Goal: Task Accomplishment & Management: Manage account settings

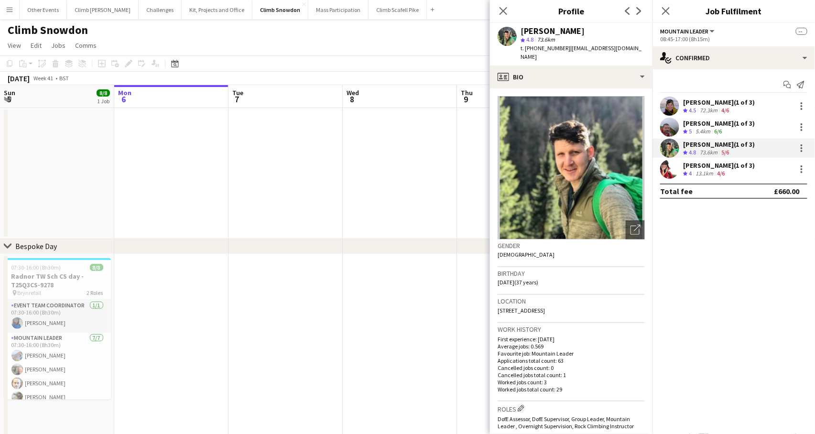
scroll to position [404, 0]
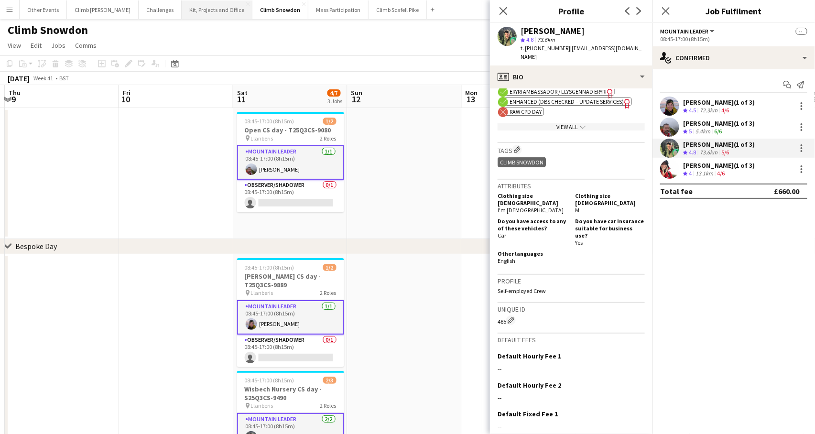
click at [182, 13] on button "Kit, Projects and Office Close" at bounding box center [217, 9] width 71 height 19
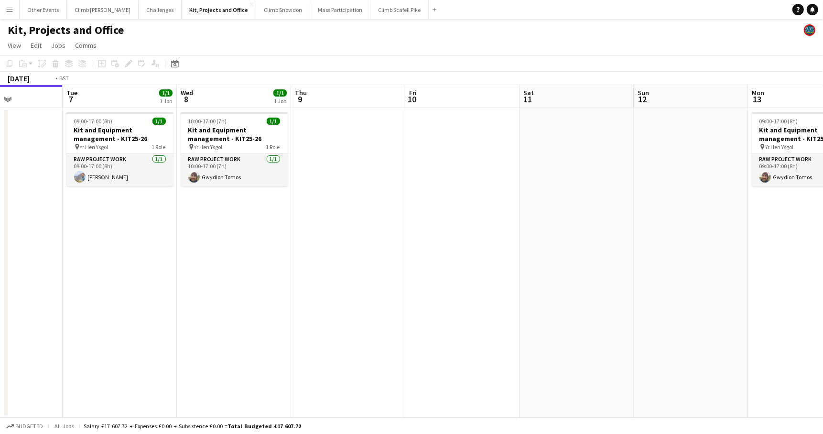
scroll to position [0, 239]
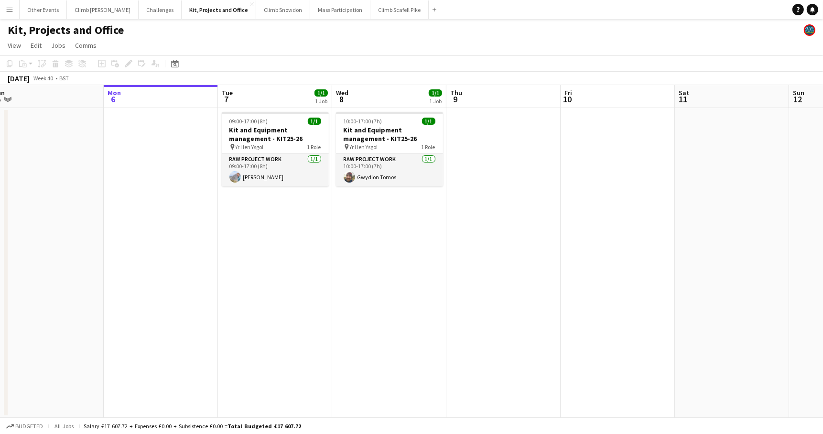
drag, startPoint x: 628, startPoint y: 249, endPoint x: 620, endPoint y: 261, distance: 14.2
click at [620, 261] on app-calendar-viewport "Fri 3 Sat 4 Sun 5 Mon 6 Tue 7 1/1 1 Job Wed 8 1/1 1 Job Thu 9 Fri 10 Sat 11 Sun…" at bounding box center [411, 251] width 823 height 333
click at [265, 8] on button "Climb Snowdon Close" at bounding box center [283, 9] width 54 height 19
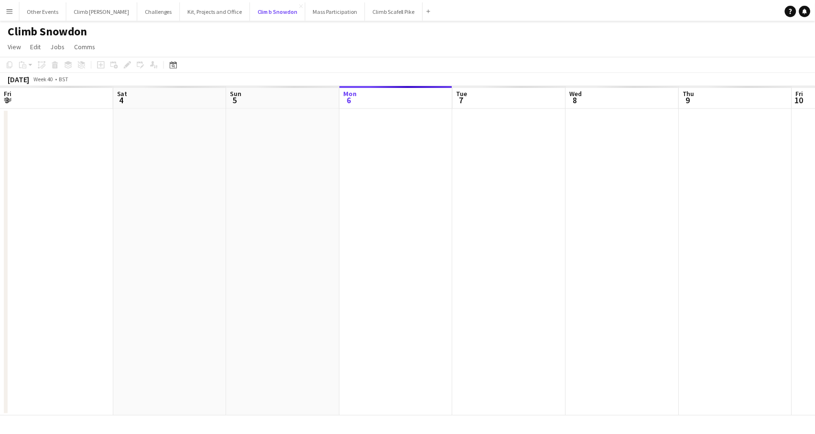
scroll to position [0, 228]
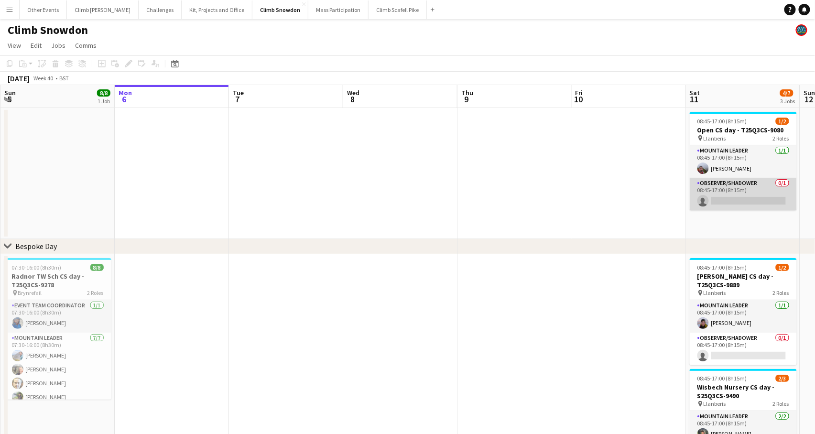
click at [738, 178] on app-card-role "Observer/Shadower 0/1 08:45-17:00 (8h15m) single-neutral-actions" at bounding box center [743, 194] width 107 height 32
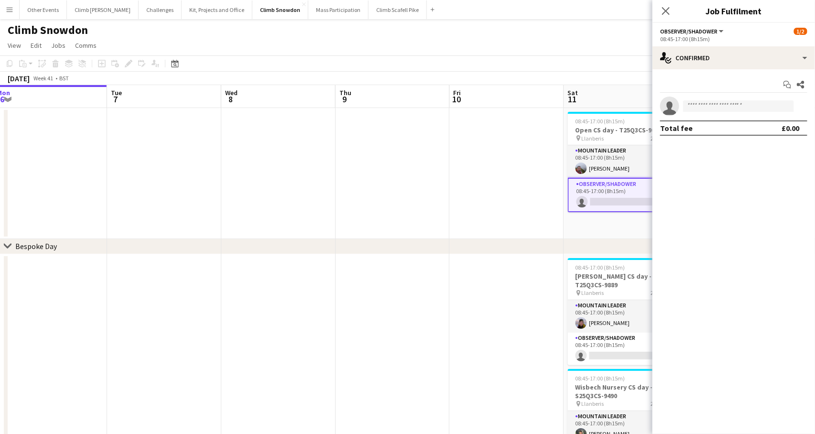
scroll to position [0, 285]
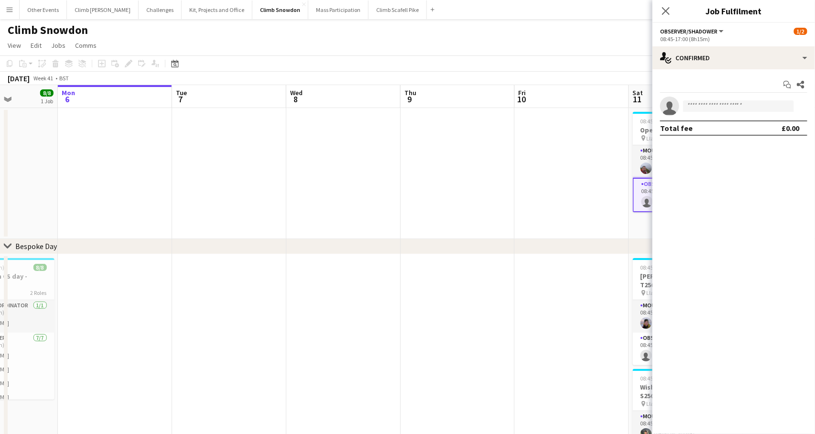
drag, startPoint x: 533, startPoint y: 182, endPoint x: 248, endPoint y: 197, distance: 285.7
click at [248, 197] on app-calendar-viewport "Fri 3 1/1 1 Job Sat 4 7/8 3 Jobs Sun 5 8/8 1 Job Mon 6 Tue 7 Wed 8 Thu 9 Fri 10…" at bounding box center [407, 319] width 815 height 469
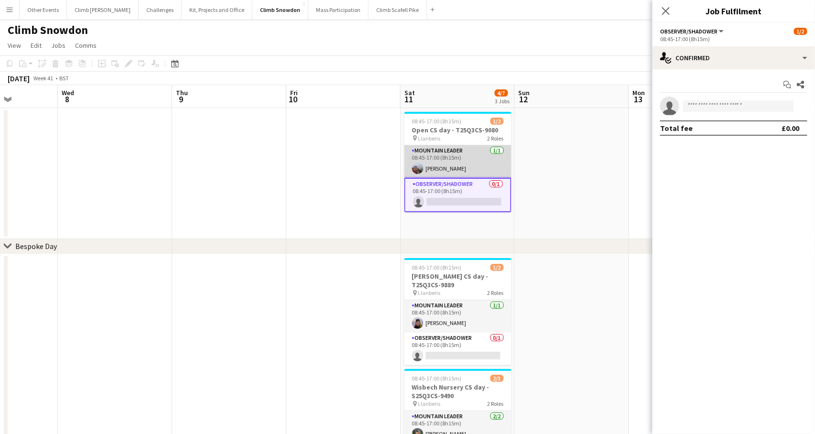
click at [452, 161] on app-card-role "Mountain Leader [DATE] 08:45-17:00 (8h15m) [PERSON_NAME]" at bounding box center [457, 161] width 107 height 32
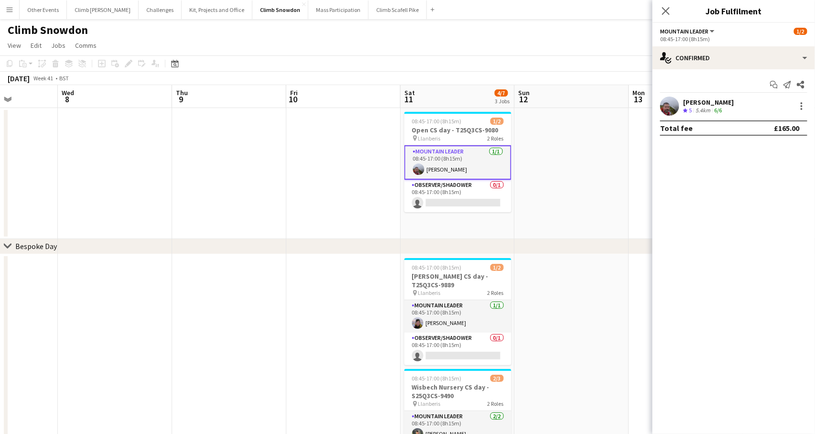
click at [672, 97] on div at bounding box center [669, 106] width 19 height 19
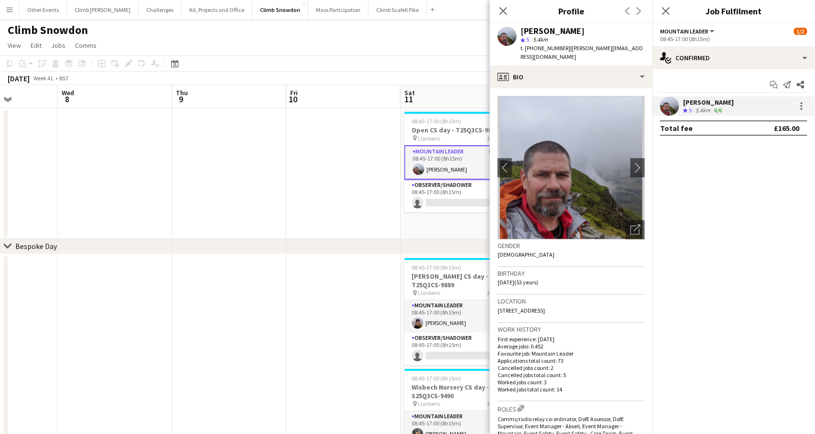
drag, startPoint x: 341, startPoint y: 241, endPoint x: 303, endPoint y: 178, distance: 73.3
click at [190, 244] on div "chevron-right Bespoke Day" at bounding box center [407, 246] width 815 height 15
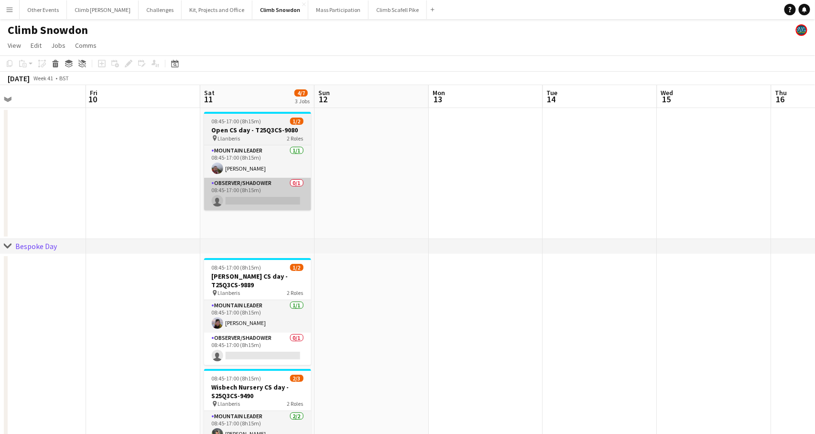
scroll to position [0, 257]
drag, startPoint x: 304, startPoint y: 172, endPoint x: 251, endPoint y: 191, distance: 55.8
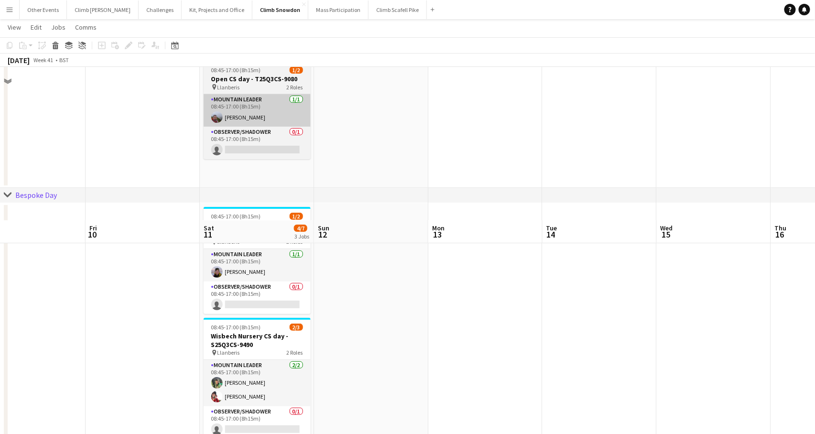
scroll to position [0, 0]
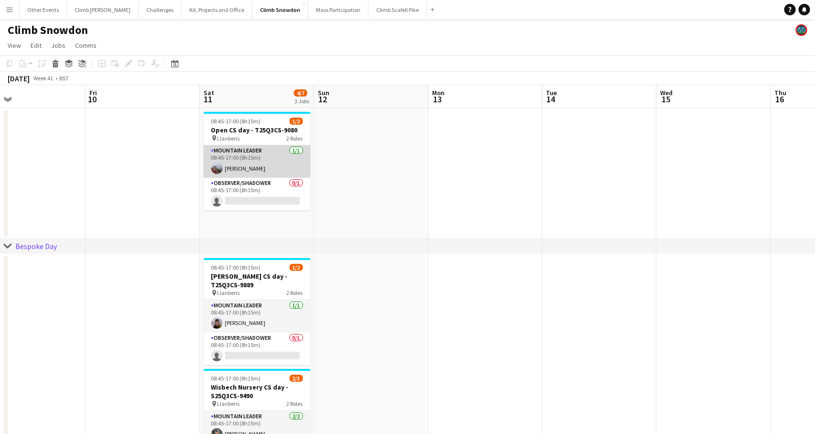
click at [247, 162] on app-card-role "Mountain Leader [DATE] 08:45-17:00 (8h15m) [PERSON_NAME]" at bounding box center [257, 161] width 107 height 32
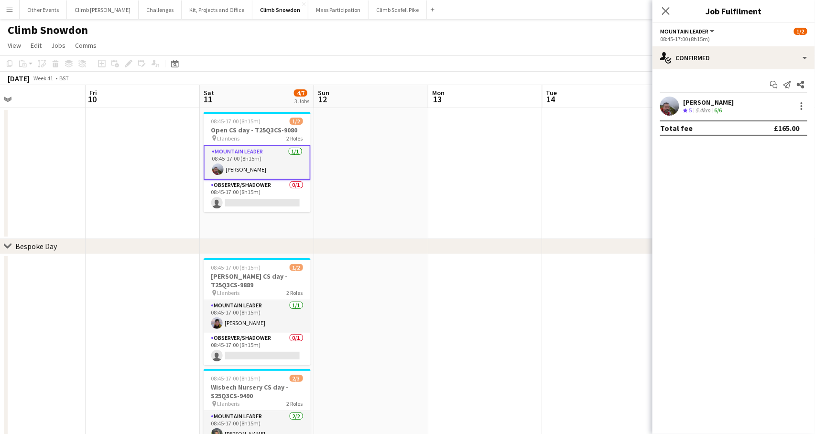
click at [675, 102] on app-user-avatar at bounding box center [669, 106] width 19 height 19
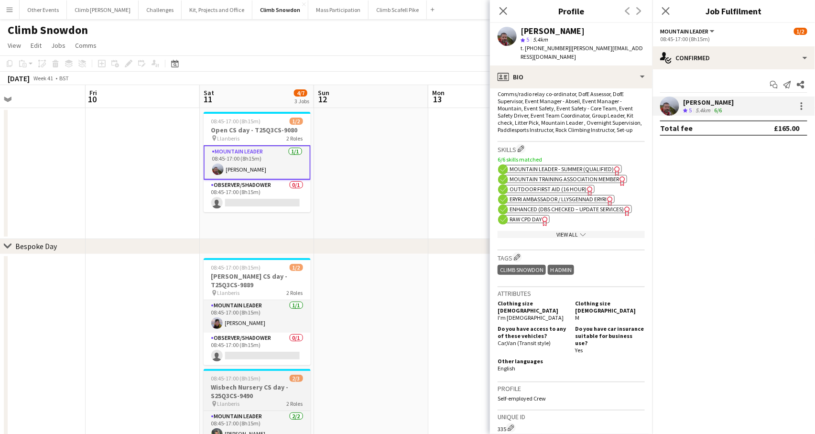
scroll to position [18, 0]
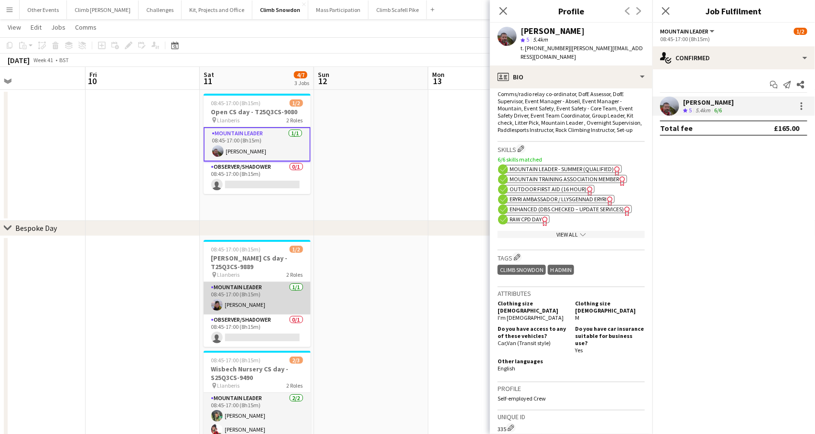
click at [242, 301] on app-card-role "Mountain Leader [DATE] 08:45-17:00 (8h15m) [PERSON_NAME]" at bounding box center [257, 298] width 107 height 32
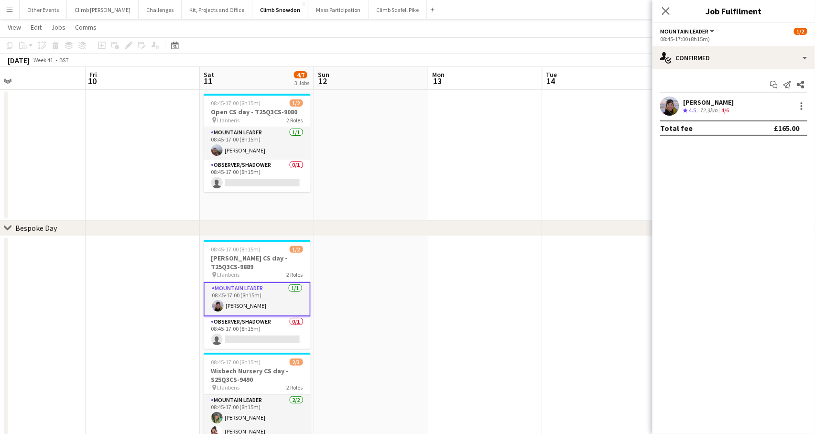
click at [667, 104] on app-user-avatar at bounding box center [669, 106] width 19 height 19
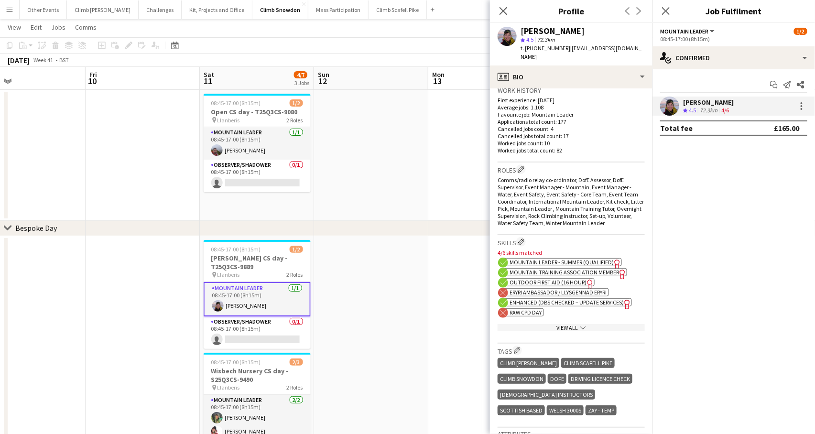
scroll to position [479, 0]
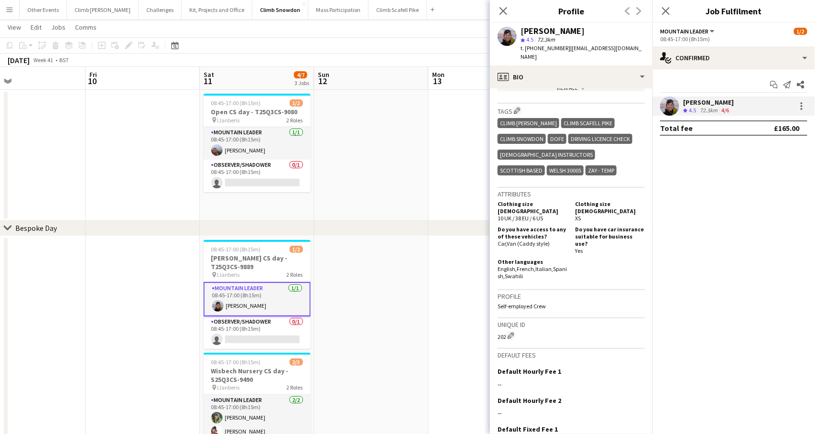
drag, startPoint x: 133, startPoint y: 163, endPoint x: 151, endPoint y: 98, distance: 67.2
click at [133, 162] on app-date-cell at bounding box center [143, 155] width 114 height 131
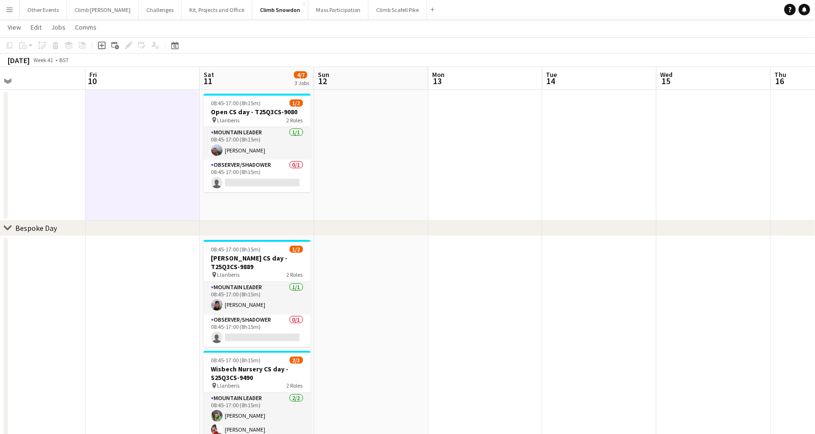
click at [9, 8] on app-icon "Menu" at bounding box center [10, 10] width 8 height 8
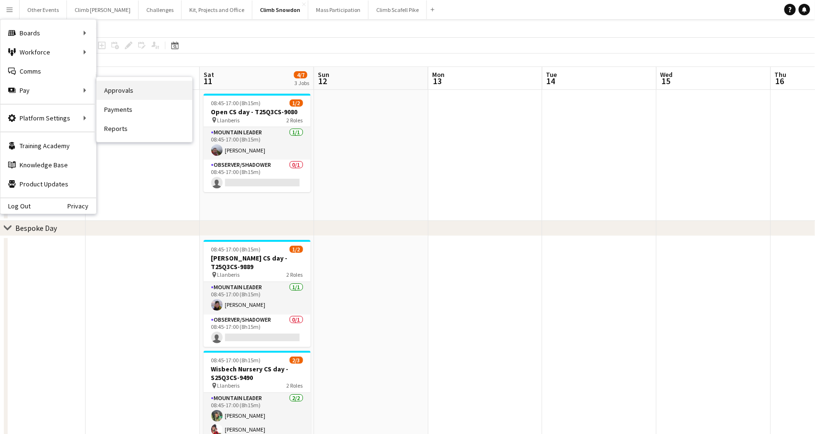
click at [138, 91] on link "Approvals" at bounding box center [145, 90] width 96 height 19
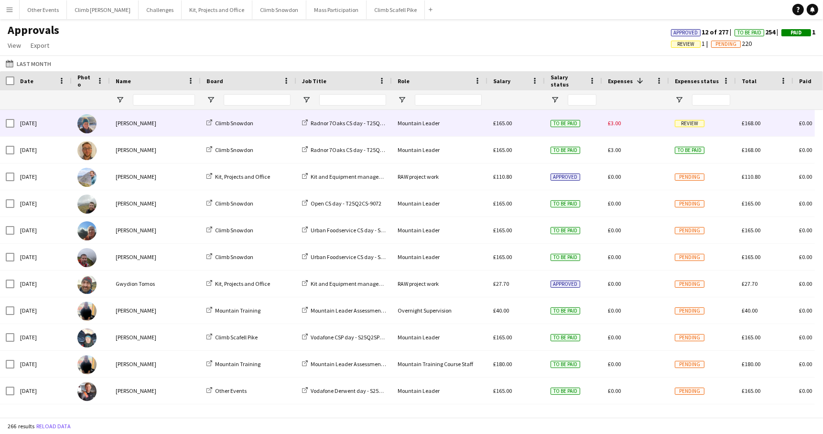
click at [48, 121] on div "[DATE]" at bounding box center [42, 123] width 57 height 26
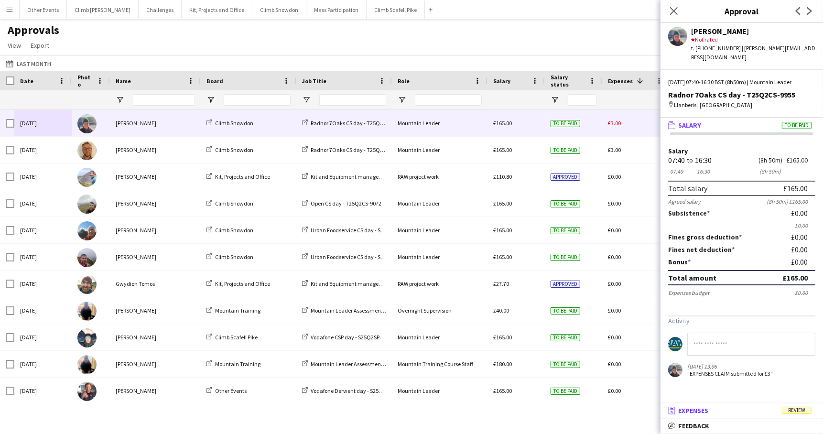
click at [712, 414] on mat-panel-title "receipt Expenses Review" at bounding box center [739, 410] width 159 height 9
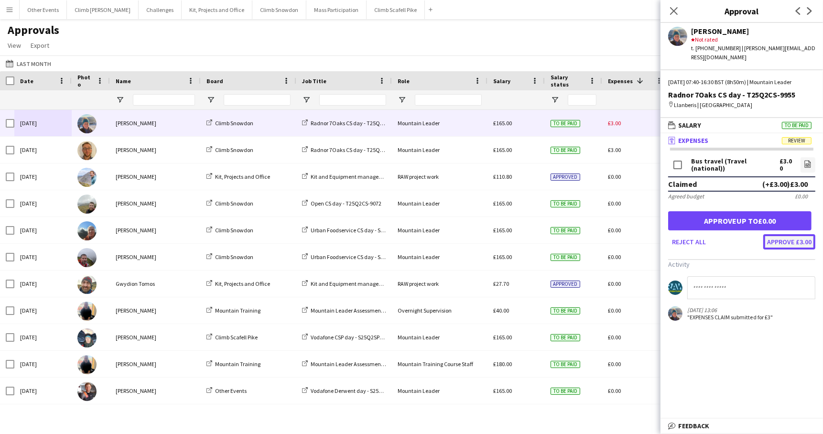
click at [792, 234] on button "Approve £3.00" at bounding box center [789, 241] width 52 height 15
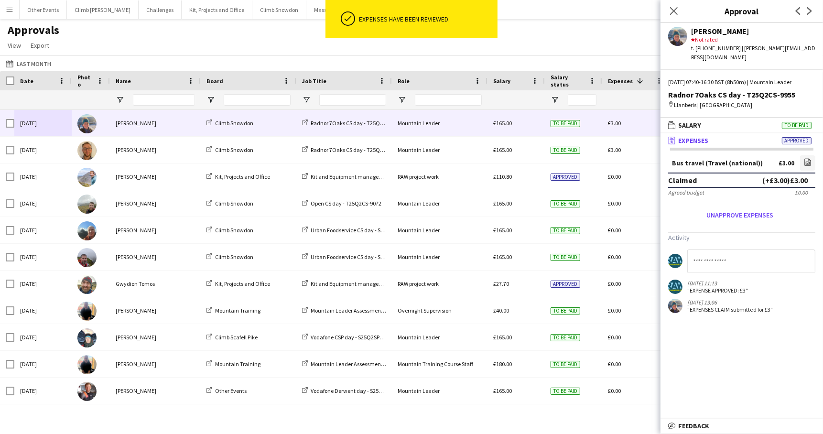
click at [613, 49] on div "Approvals View Customise view Customise filters Reset Filters Reset View Reset …" at bounding box center [411, 39] width 823 height 32
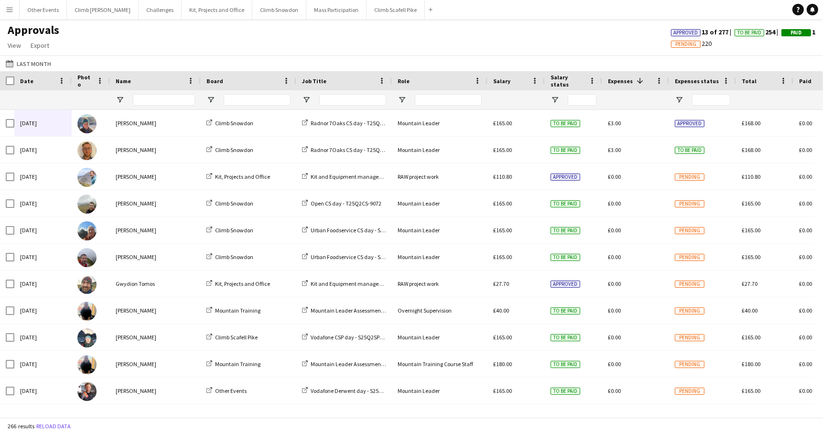
click at [638, 77] on span at bounding box center [640, 80] width 9 height 9
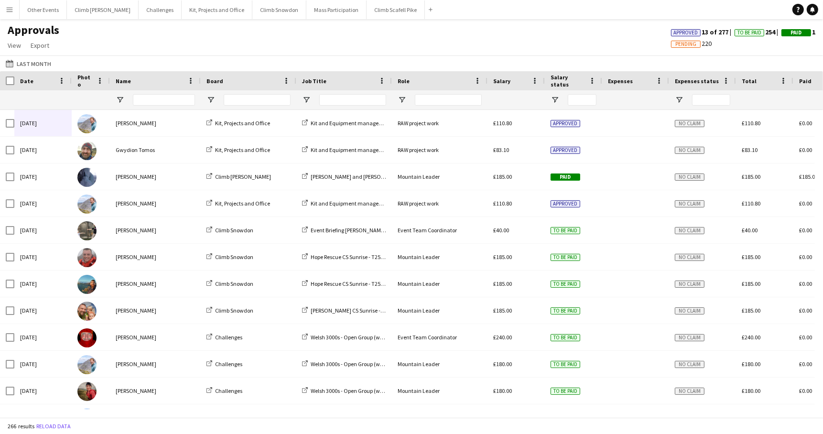
click at [639, 78] on div "Expenses" at bounding box center [630, 81] width 44 height 14
click at [638, 77] on span at bounding box center [640, 80] width 9 height 9
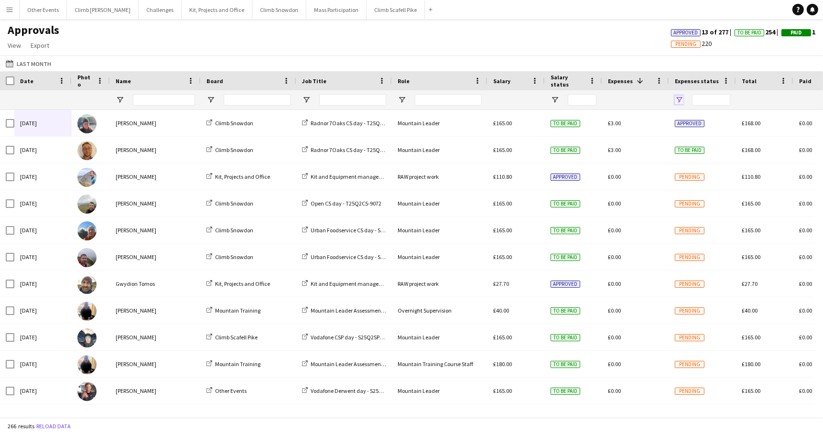
click at [679, 98] on span "Open Filter Menu" at bounding box center [679, 100] width 9 height 9
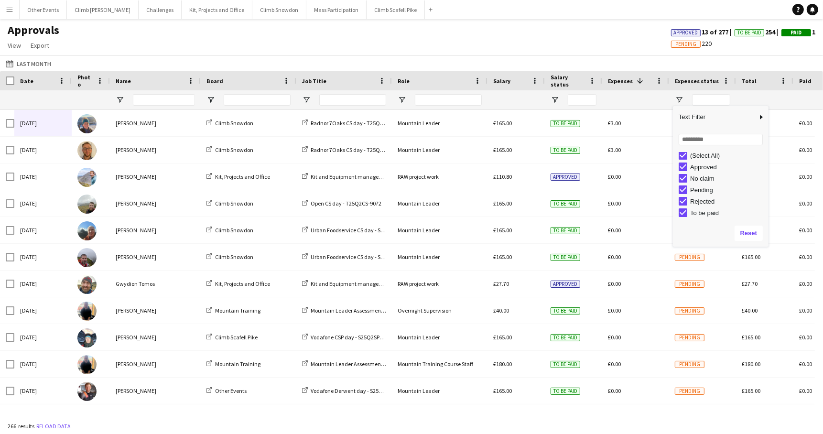
click at [600, 34] on div "Approvals View Customise view Customise filters Reset Filters Reset View Reset …" at bounding box center [411, 39] width 823 height 32
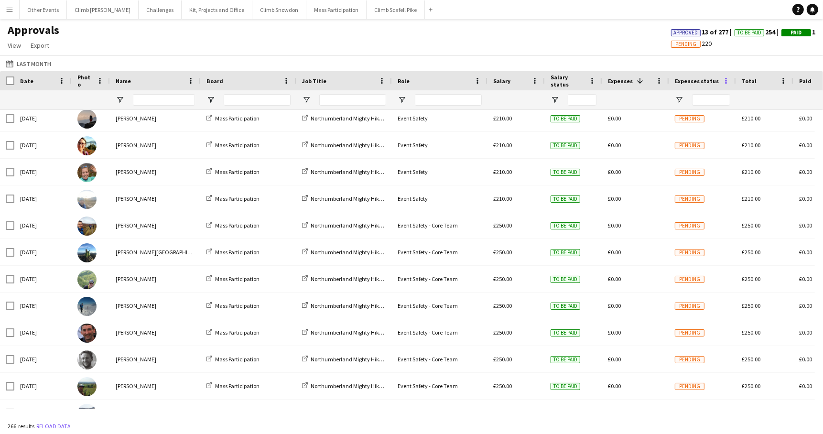
click at [725, 82] on span at bounding box center [726, 80] width 9 height 9
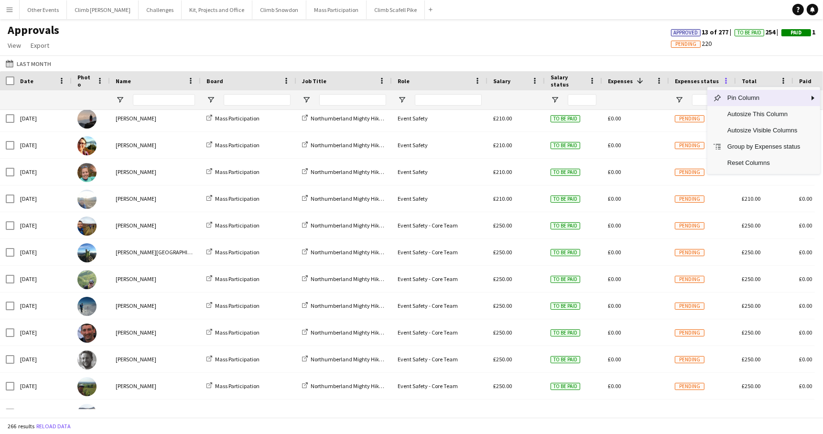
click at [725, 79] on span at bounding box center [726, 80] width 9 height 9
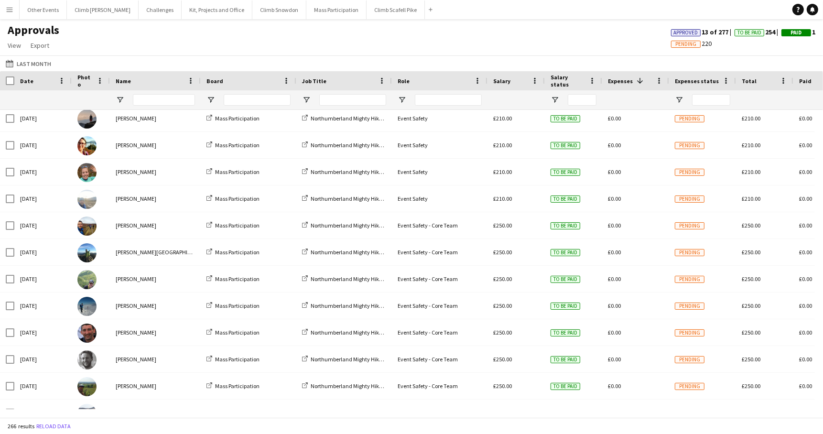
click at [697, 82] on span "Expenses status" at bounding box center [697, 80] width 44 height 7
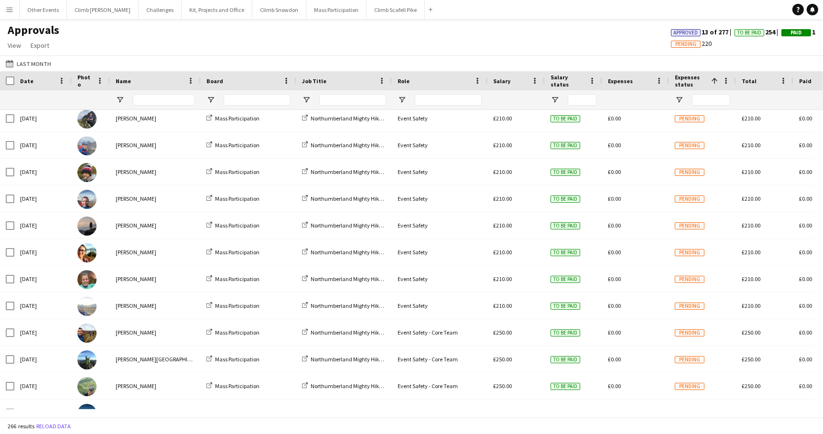
click at [696, 81] on span "Expenses status" at bounding box center [691, 81] width 32 height 14
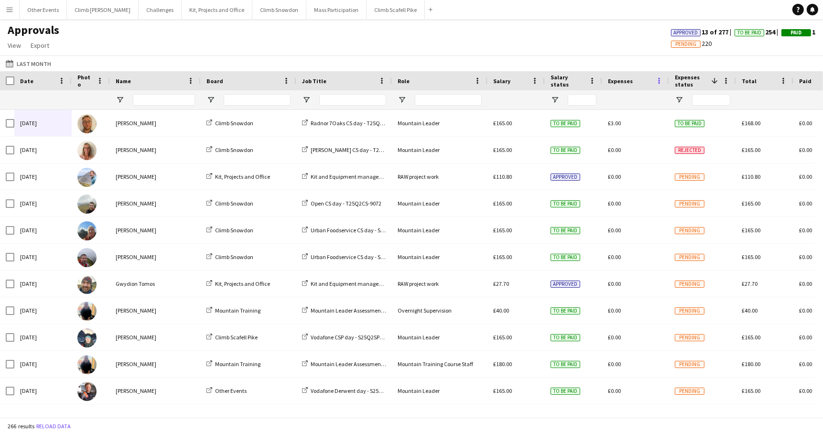
click at [658, 80] on span at bounding box center [659, 80] width 9 height 9
click at [617, 81] on span "Expenses" at bounding box center [620, 80] width 25 height 7
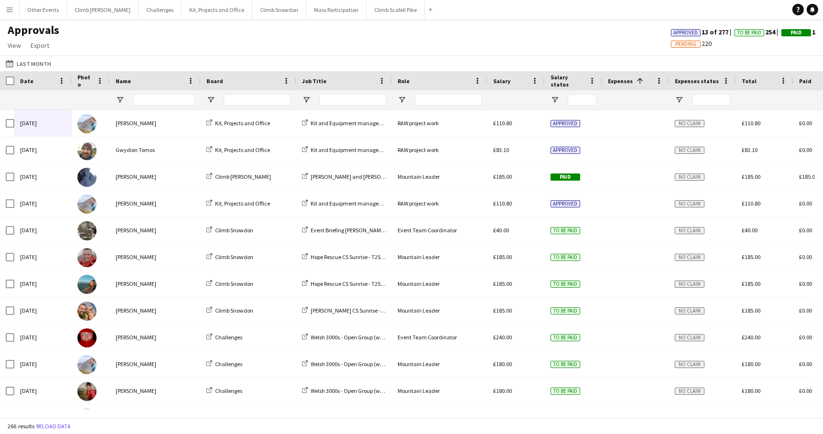
click at [620, 79] on span "Expenses" at bounding box center [620, 80] width 25 height 7
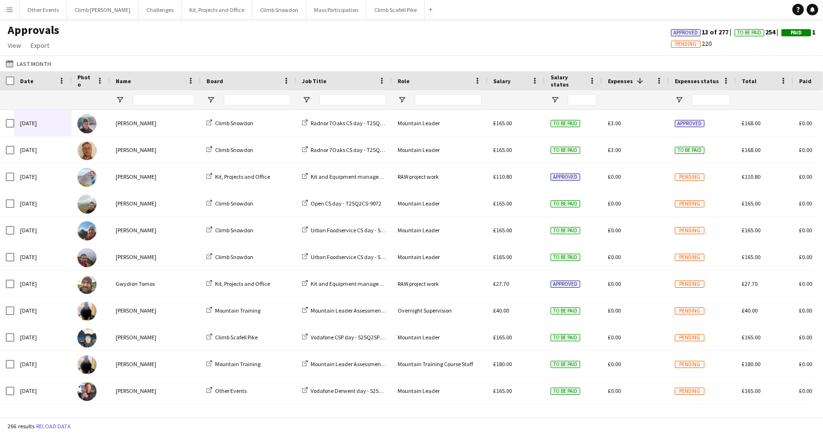
click at [482, 31] on div "Approvals View Customise view Customise filters Reset Filters Reset View Reset …" at bounding box center [411, 39] width 823 height 32
click at [93, 7] on button "Climb [PERSON_NAME] Close" at bounding box center [103, 9] width 72 height 19
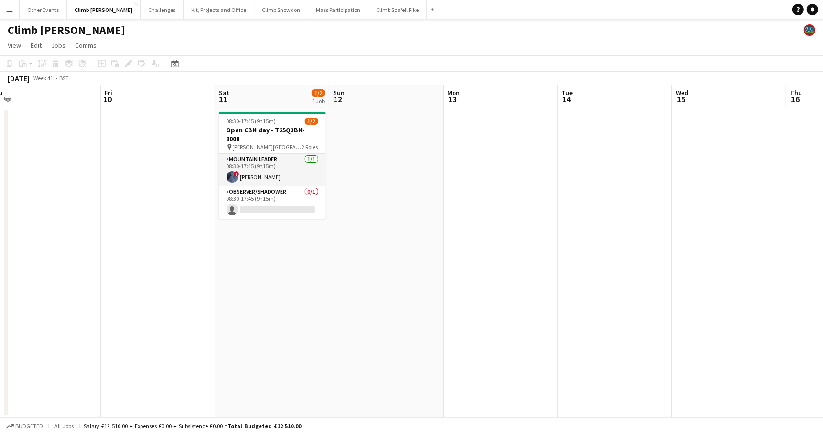
drag, startPoint x: 637, startPoint y: 292, endPoint x: 187, endPoint y: 303, distance: 449.8
click at [181, 309] on app-calendar-viewport "Sun 5 Mon 6 Tue 7 Wed 8 Thu 9 Fri 10 Sat 11 1/2 1 Job Sun 12 Mon 13 Tue 14 Wed …" at bounding box center [411, 251] width 823 height 333
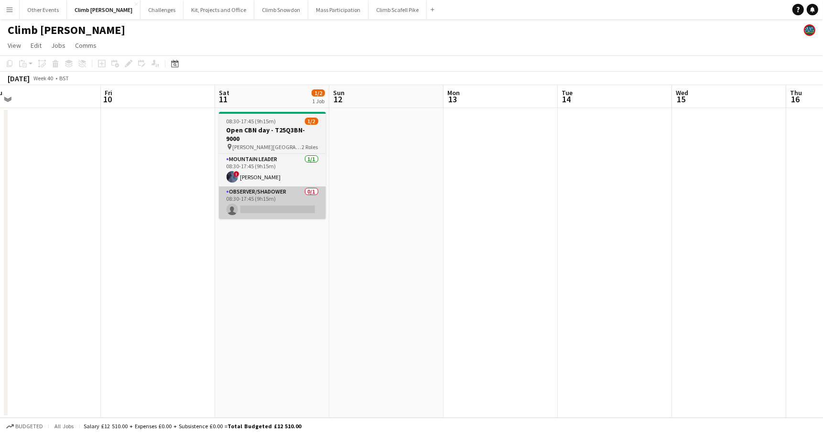
scroll to position [0, 467]
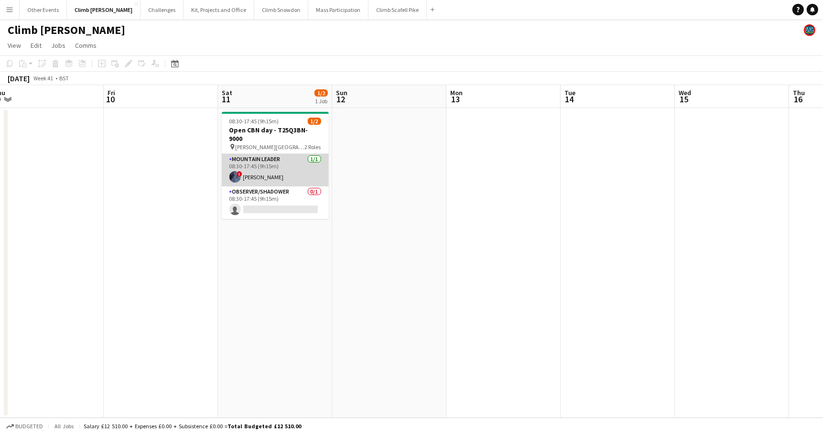
click at [283, 167] on app-card-role "Mountain Leader [DATE] 08:30-17:45 (9h15m) ! [PERSON_NAME]" at bounding box center [275, 170] width 107 height 32
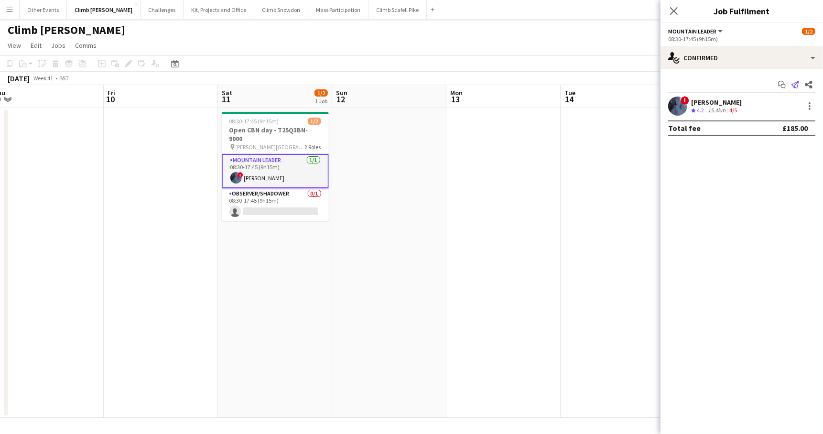
click at [795, 85] on icon at bounding box center [795, 85] width 8 height 8
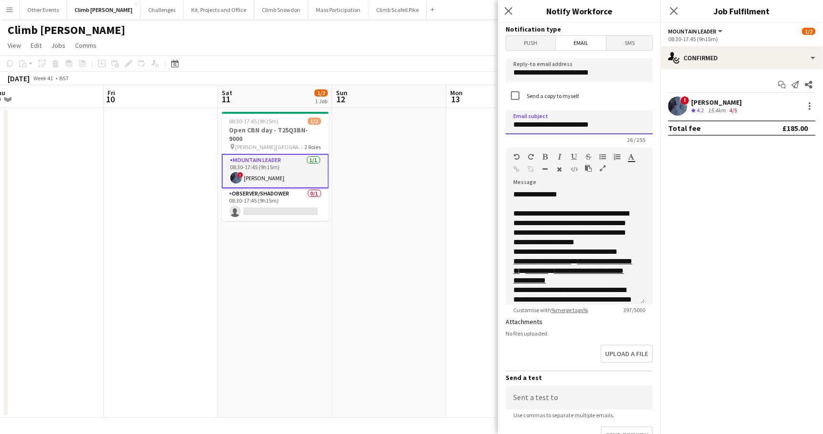
drag, startPoint x: 564, startPoint y: 127, endPoint x: 535, endPoint y: 126, distance: 28.7
click at [535, 126] on input "**********" at bounding box center [579, 122] width 147 height 24
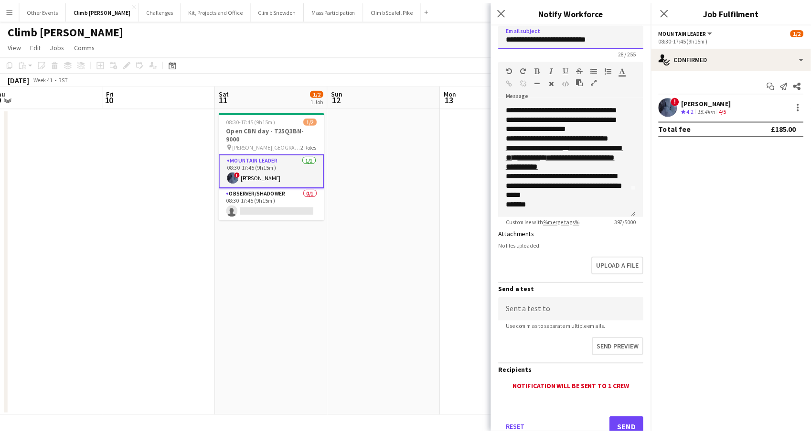
scroll to position [116, 0]
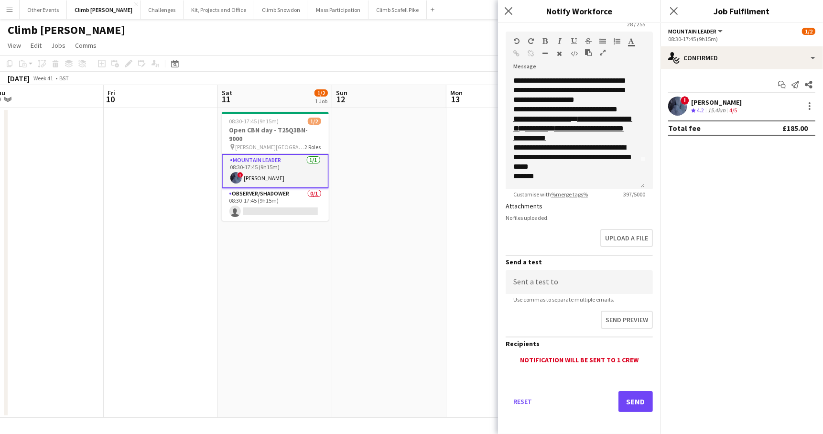
type input "**********"
click at [624, 402] on button "Send" at bounding box center [635, 401] width 34 height 21
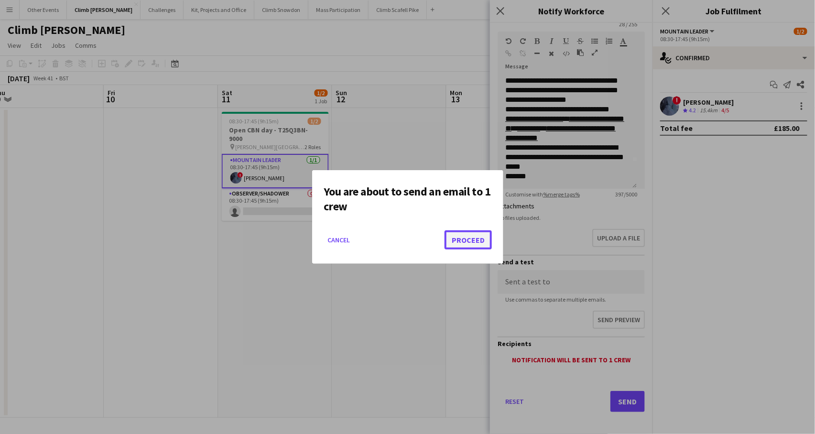
click at [469, 246] on button "Proceed" at bounding box center [467, 239] width 47 height 19
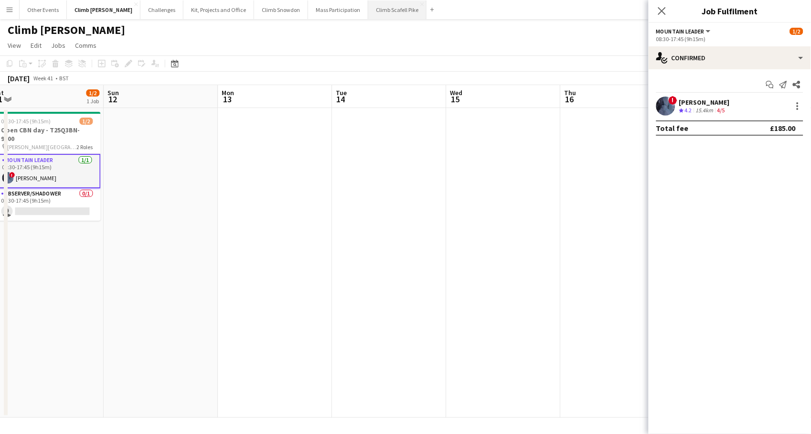
click at [368, 11] on button "Climb Scafell Pike Close" at bounding box center [397, 9] width 58 height 19
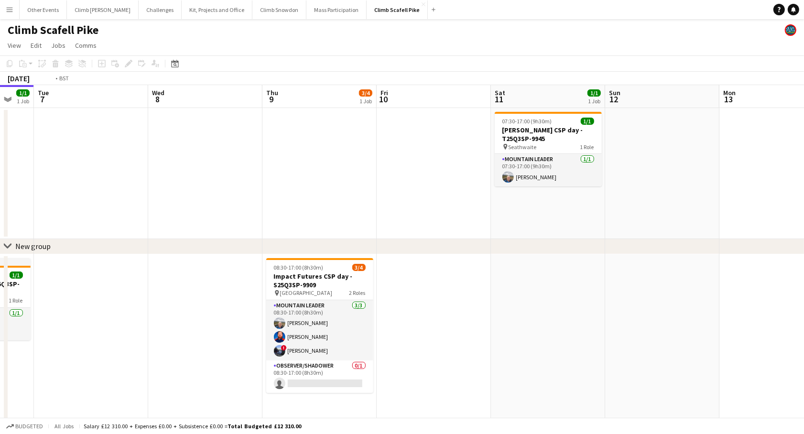
drag, startPoint x: 595, startPoint y: 327, endPoint x: 434, endPoint y: 330, distance: 161.5
click at [433, 330] on app-calendar-viewport "Fri 3 Sat 4 6/10 4 Jobs Sun 5 Mon 6 1/1 1 Job Tue 7 Wed 8 Thu 9 3/4 1 Job Fri 1…" at bounding box center [402, 360] width 804 height 550
click at [541, 159] on app-card-role "Mountain Leader [DATE] 07:30-17:00 (9h30m) [PERSON_NAME]" at bounding box center [548, 170] width 107 height 32
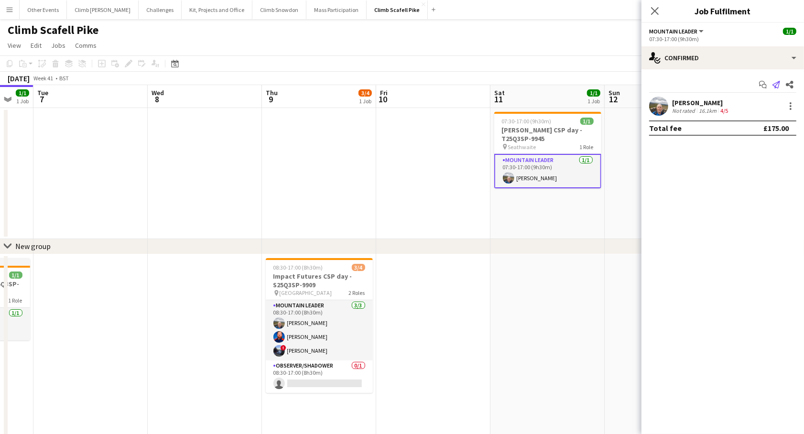
click at [776, 86] on icon "Send notification" at bounding box center [776, 85] width 8 height 8
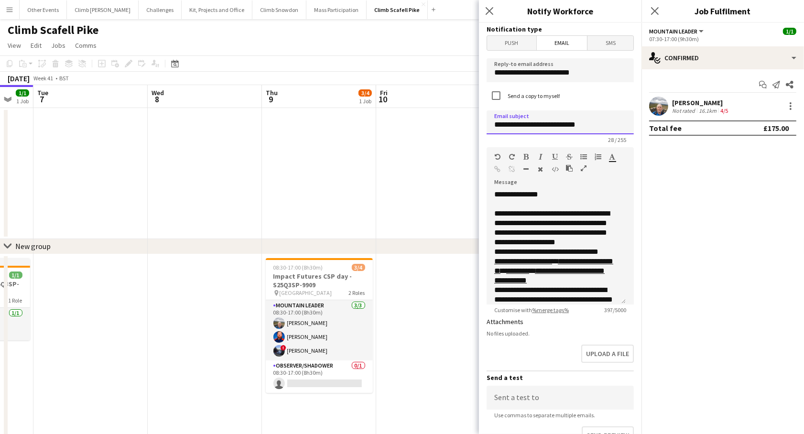
drag, startPoint x: 547, startPoint y: 124, endPoint x: 516, endPoint y: 126, distance: 30.6
click at [516, 126] on input "**********" at bounding box center [559, 122] width 147 height 24
type input "**********"
click at [580, 247] on p "**********" at bounding box center [556, 228] width 124 height 38
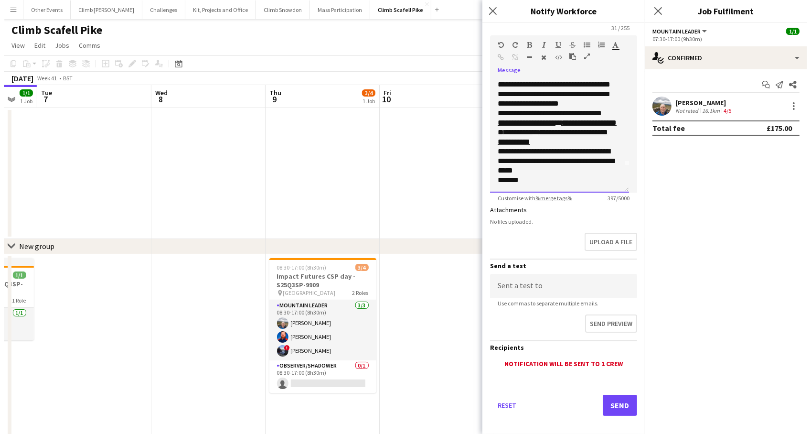
scroll to position [116, 0]
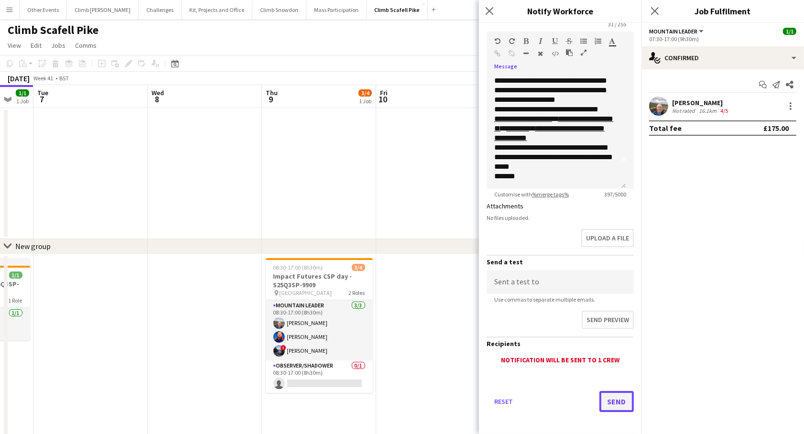
click at [606, 399] on button "Send" at bounding box center [616, 401] width 34 height 21
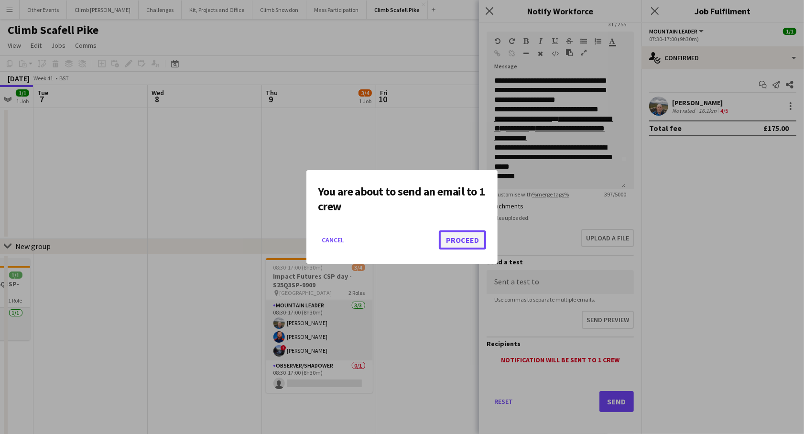
drag, startPoint x: 466, startPoint y: 244, endPoint x: 448, endPoint y: 232, distance: 22.1
click at [466, 244] on button "Proceed" at bounding box center [462, 239] width 47 height 19
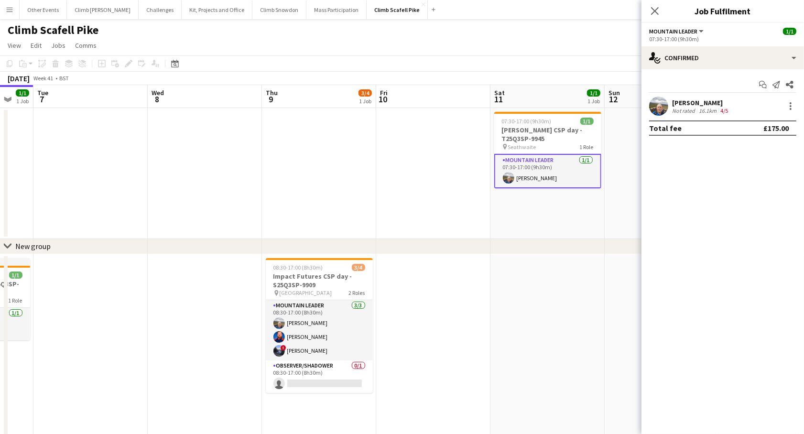
click at [656, 105] on app-user-avatar at bounding box center [658, 106] width 19 height 19
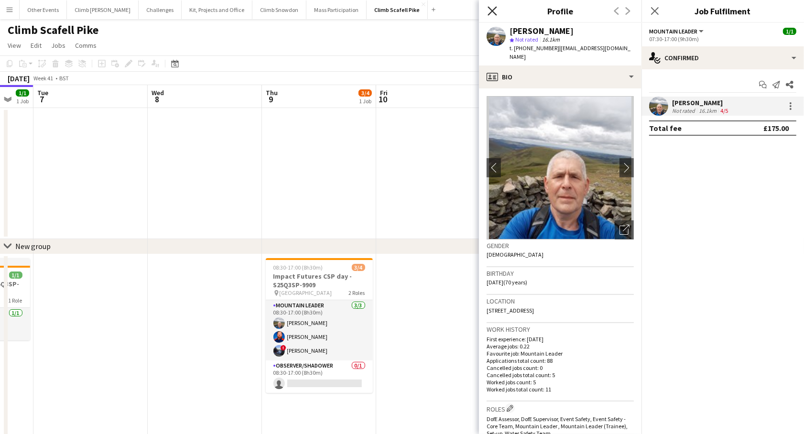
click at [493, 12] on icon at bounding box center [491, 10] width 9 height 9
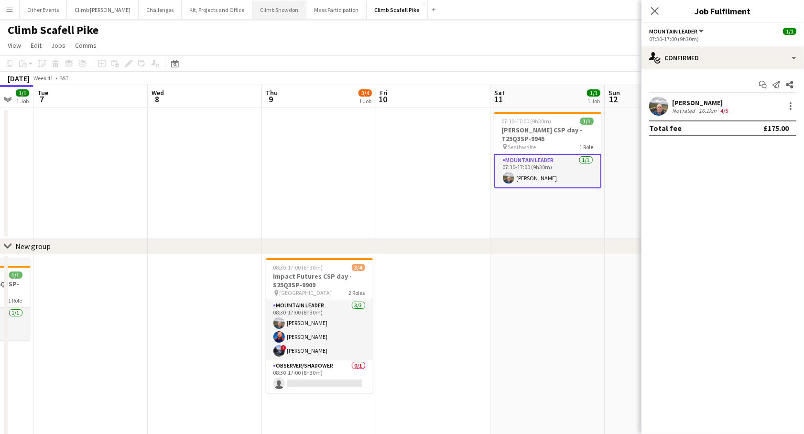
click at [252, 14] on button "Climb Snowdon Close" at bounding box center [279, 9] width 54 height 19
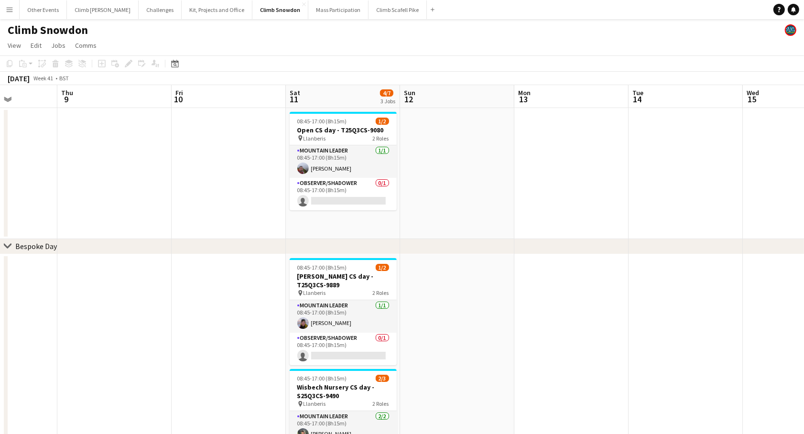
drag, startPoint x: 665, startPoint y: 179, endPoint x: 291, endPoint y: 224, distance: 376.8
click at [266, 221] on app-calendar-viewport "Sun 5 8/8 1 Job Mon 6 Tue 7 Wed 8 Thu 9 Fri 10 Sat 11 4/7 3 Jobs Sun 12 Mon 13 …" at bounding box center [402, 319] width 804 height 469
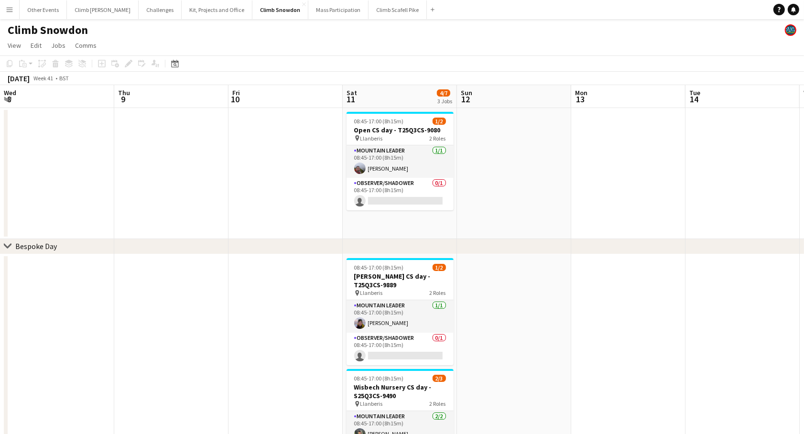
drag, startPoint x: 616, startPoint y: 201, endPoint x: 164, endPoint y: 241, distance: 453.8
click at [160, 240] on div "chevron-right Bespoke Day chevron-right Out of Hours Sun 5 8/8 1 Job Mon 6 Tue …" at bounding box center [402, 319] width 804 height 469
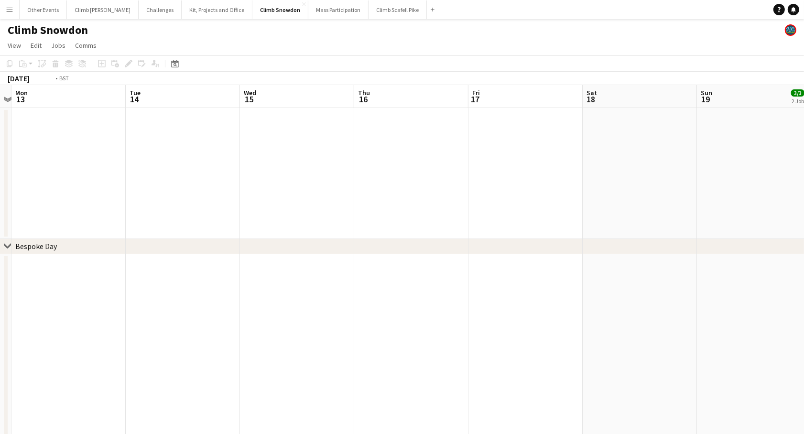
drag, startPoint x: 438, startPoint y: 224, endPoint x: 171, endPoint y: 235, distance: 267.4
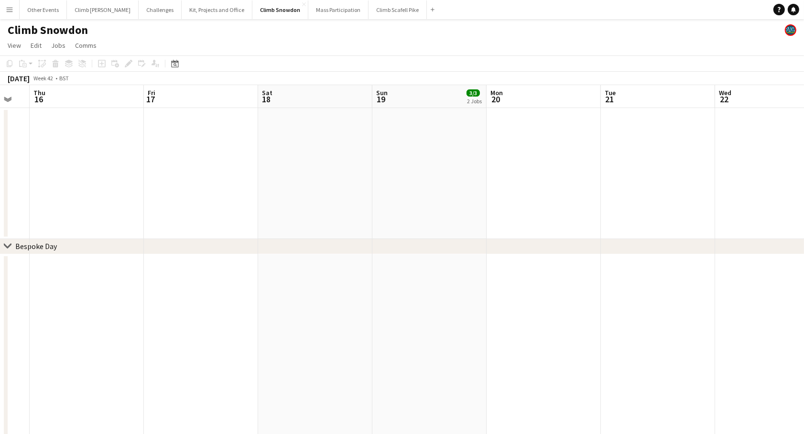
drag, startPoint x: 481, startPoint y: 206, endPoint x: 500, endPoint y: 203, distance: 19.9
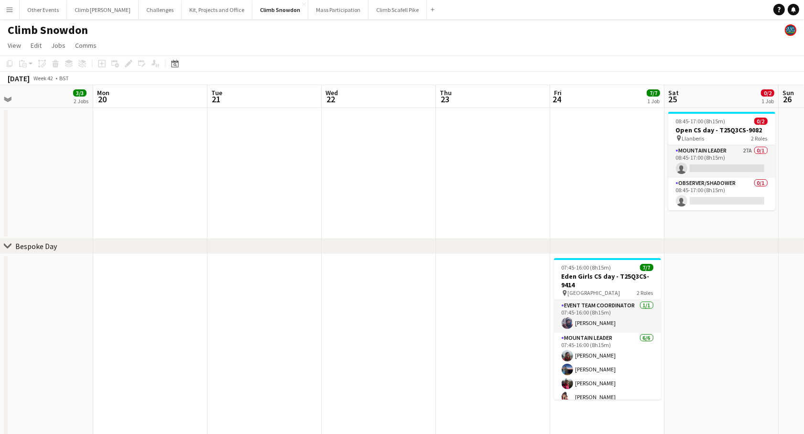
drag, startPoint x: 644, startPoint y: 206, endPoint x: 384, endPoint y: 228, distance: 261.4
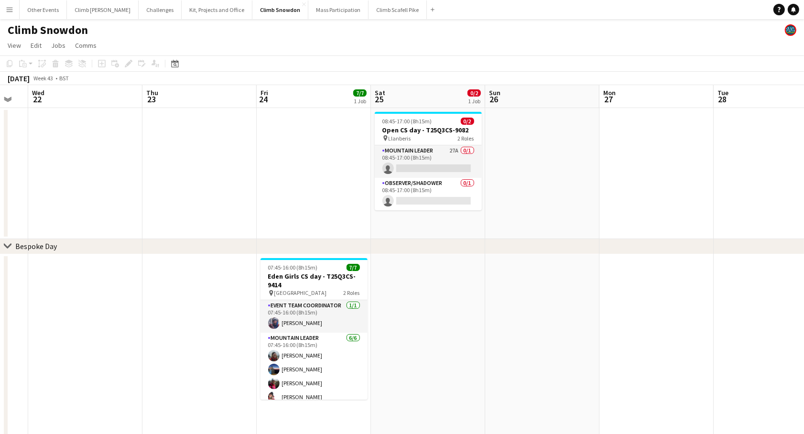
scroll to position [0, 430]
drag, startPoint x: 590, startPoint y: 175, endPoint x: 327, endPoint y: 183, distance: 262.9
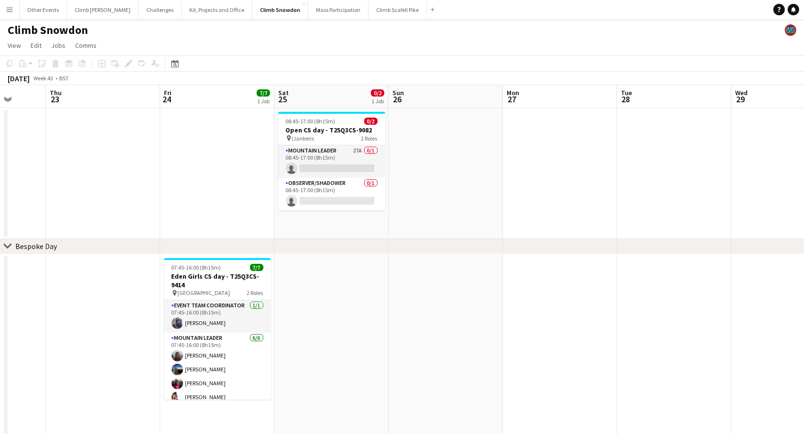
drag, startPoint x: 613, startPoint y: 206, endPoint x: 368, endPoint y: 220, distance: 245.0
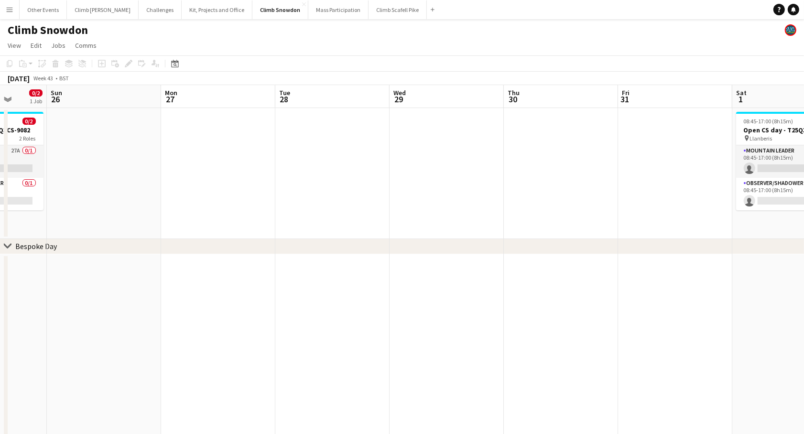
drag, startPoint x: 630, startPoint y: 204, endPoint x: 437, endPoint y: 197, distance: 192.7
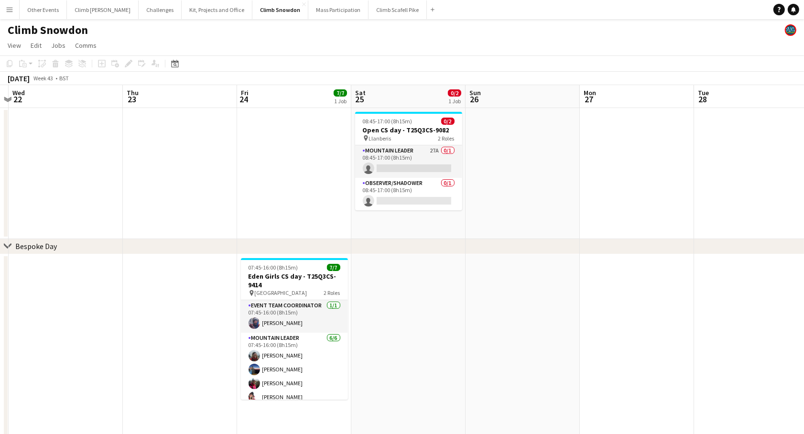
drag, startPoint x: 405, startPoint y: 198, endPoint x: 656, endPoint y: 198, distance: 250.4
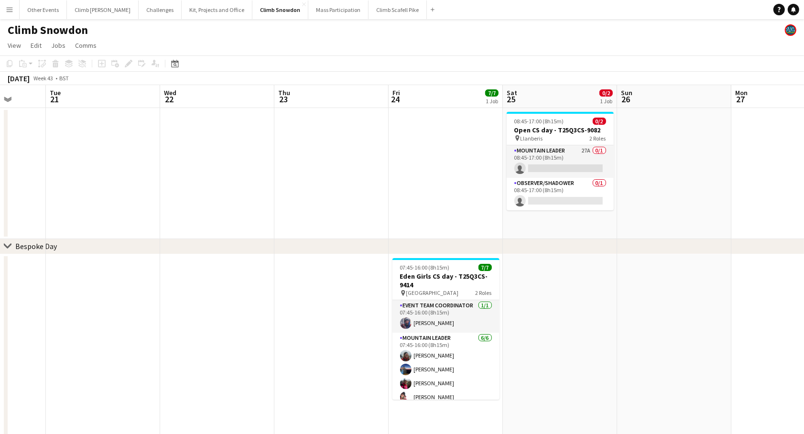
drag, startPoint x: 260, startPoint y: 163, endPoint x: 407, endPoint y: 143, distance: 148.1
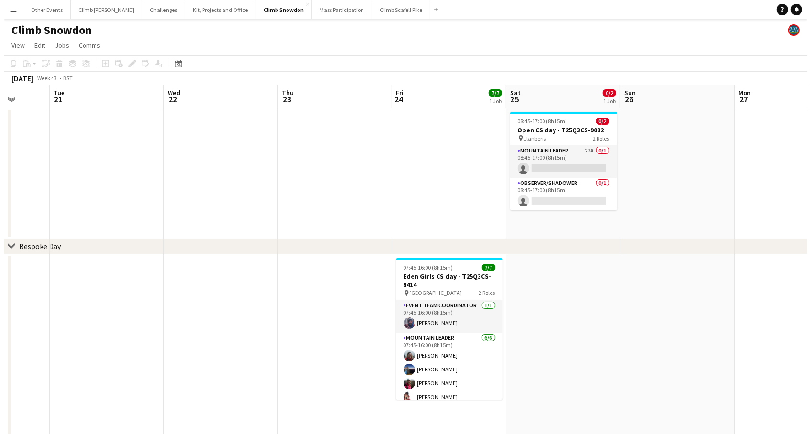
scroll to position [0, 298]
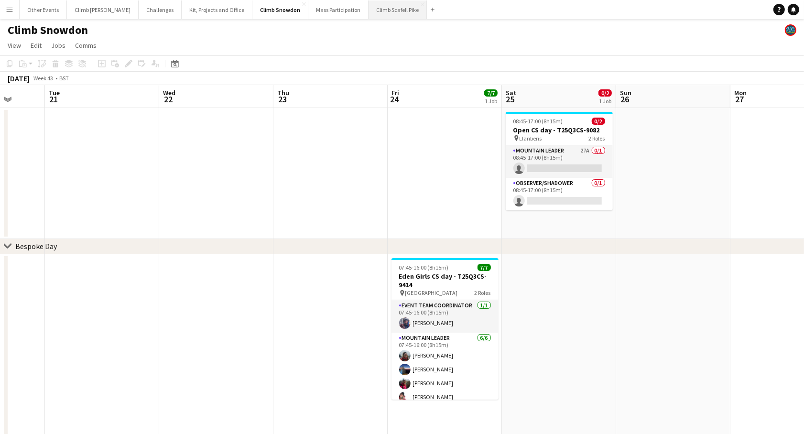
click at [368, 14] on button "Climb Scafell Pike Close" at bounding box center [397, 9] width 58 height 19
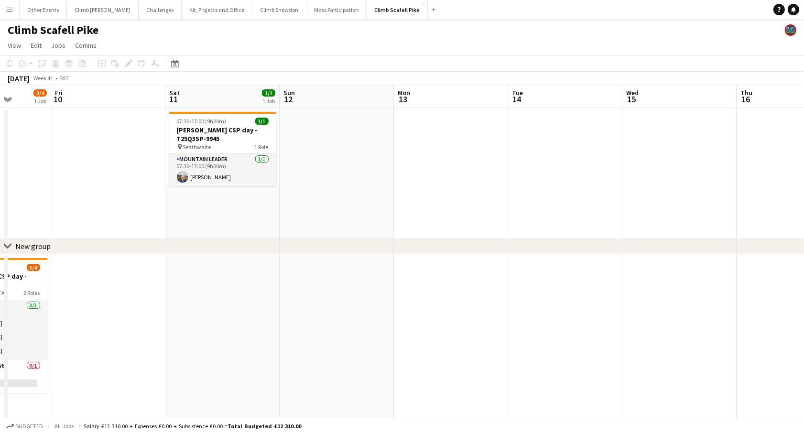
drag, startPoint x: 725, startPoint y: 206, endPoint x: 180, endPoint y: 217, distance: 545.3
click at [177, 217] on app-calendar-viewport "Tue 7 Wed 8 Thu 9 3/4 1 Job Fri 10 Sat 11 1/1 1 Job Sun 12 Mon 13 Tue 14 Wed 15…" at bounding box center [402, 360] width 804 height 550
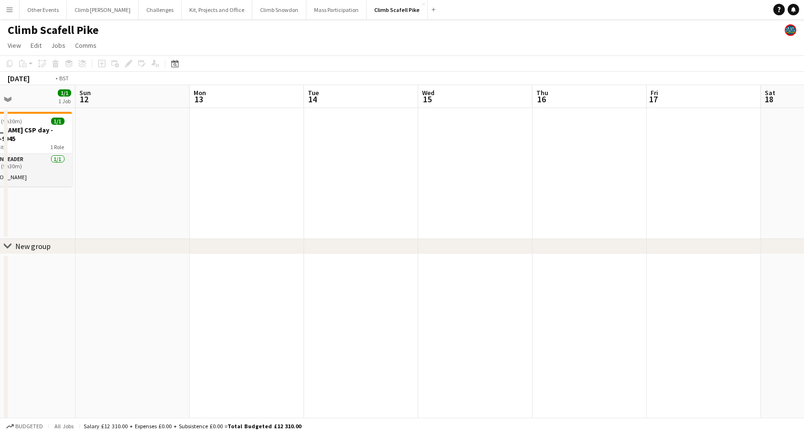
drag, startPoint x: 585, startPoint y: 197, endPoint x: 258, endPoint y: 210, distance: 327.6
click at [204, 217] on app-calendar-viewport "Tue 7 Wed 8 Thu 9 3/4 1 Job Fri 10 Sat 11 1/1 1 Job Sun 12 Mon 13 Tue 14 Wed 15…" at bounding box center [402, 360] width 804 height 550
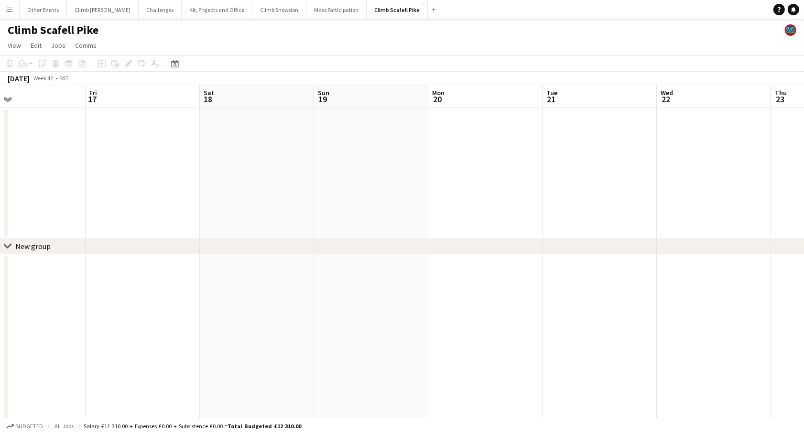
drag, startPoint x: 523, startPoint y: 205, endPoint x: 104, endPoint y: 253, distance: 421.9
click at [98, 255] on app-calendar-viewport "Mon 13 Tue 14 Wed 15 Thu 16 Fri 17 Sat 18 Sun 19 Mon 20 Tue 21 Wed 22 Thu 23 Fr…" at bounding box center [402, 360] width 804 height 550
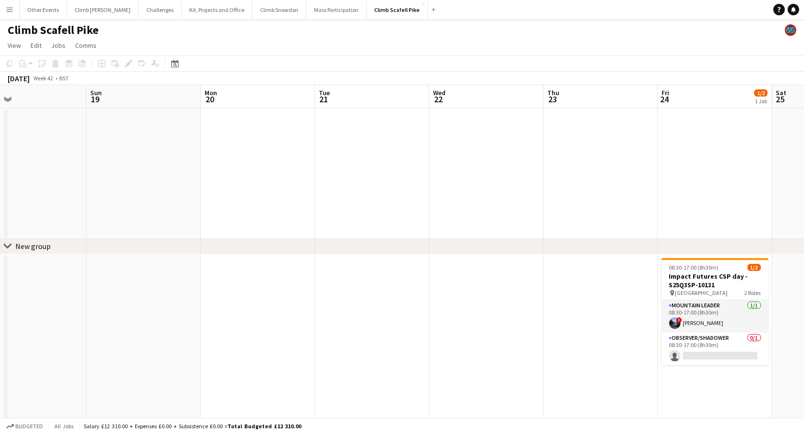
drag, startPoint x: 392, startPoint y: 228, endPoint x: 244, endPoint y: 248, distance: 149.0
click at [188, 253] on div "chevron-right New group Wed 15 Thu 16 Fri 17 Sat 18 Sun 19 Mon 20 Tue 21 Wed 22…" at bounding box center [402, 360] width 804 height 550
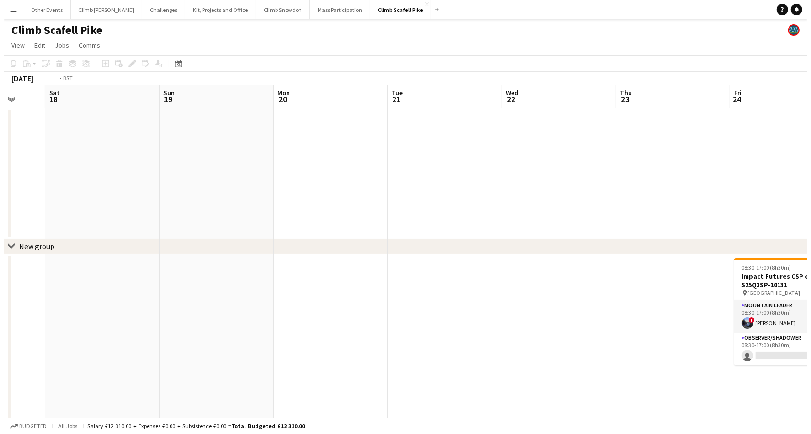
scroll to position [0, 426]
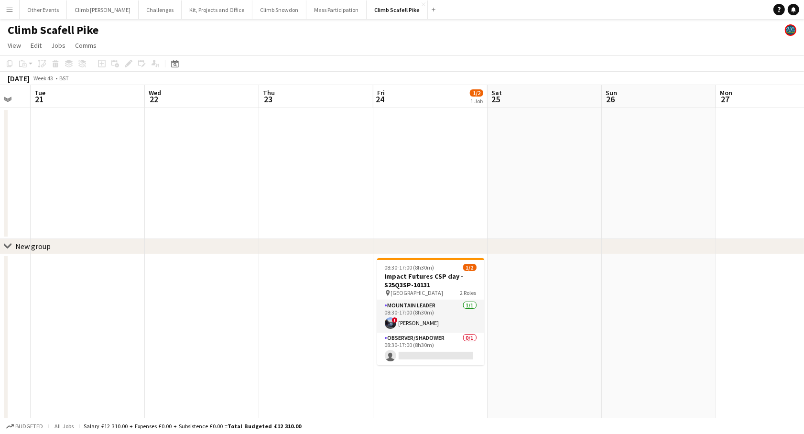
drag, startPoint x: 594, startPoint y: 223, endPoint x: 242, endPoint y: 110, distance: 369.6
click at [299, 238] on div "chevron-right New group Fri 17 Sat 18 Sun 19 Mon 20 Tue 21 Wed 22 Thu 23 Fri 24…" at bounding box center [402, 360] width 804 height 550
click at [267, 7] on button "Climb Snowdon Close" at bounding box center [279, 9] width 54 height 19
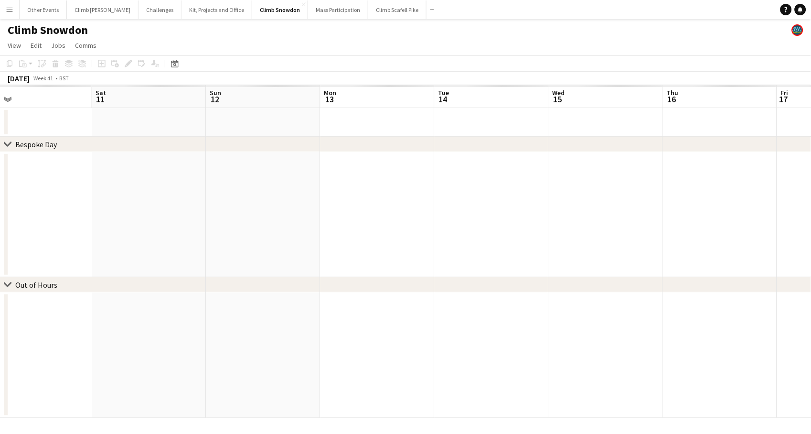
drag, startPoint x: 671, startPoint y: 213, endPoint x: 191, endPoint y: 275, distance: 484.8
click at [158, 273] on app-calendar-viewport "Tue 7 Wed 8 Thu 9 Fri 10 Sat 11 Sun 12 Mon 13 Tue 14 Wed 15 Thu 16 Fri 17 Sat 1…" at bounding box center [405, 251] width 811 height 333
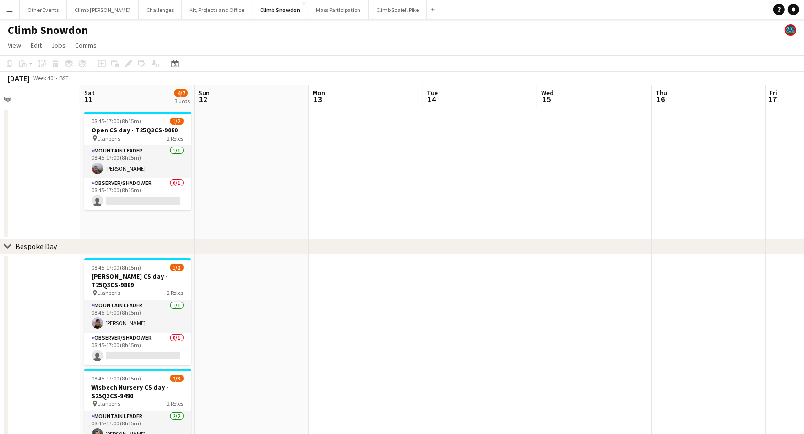
drag, startPoint x: 528, startPoint y: 235, endPoint x: 219, endPoint y: 261, distance: 309.8
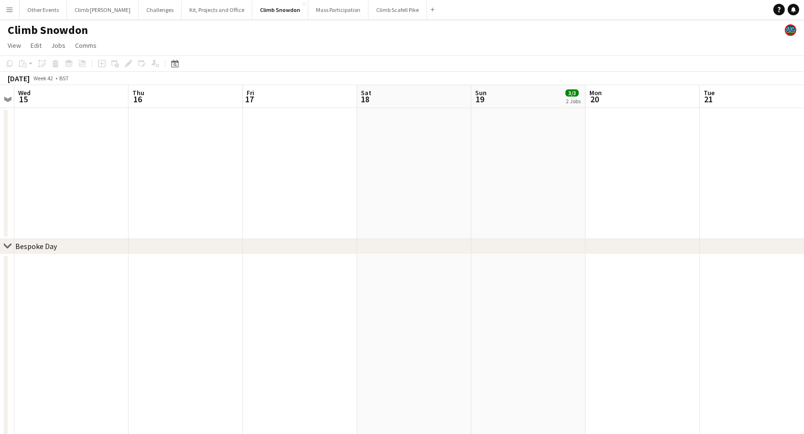
drag, startPoint x: 622, startPoint y: 311, endPoint x: 435, endPoint y: 267, distance: 191.9
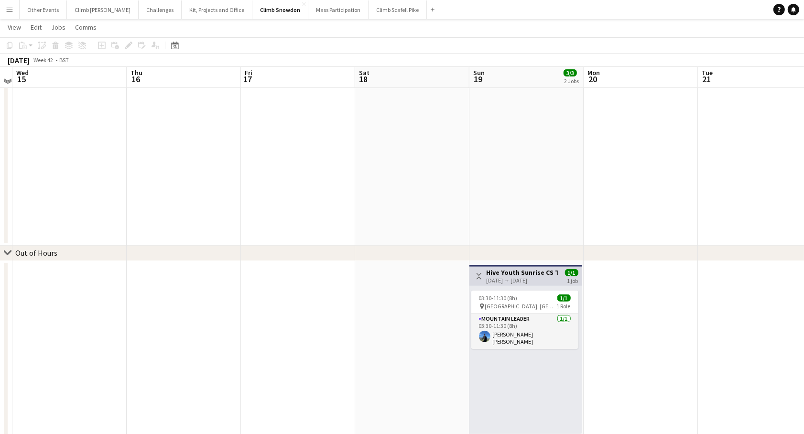
scroll to position [258, 0]
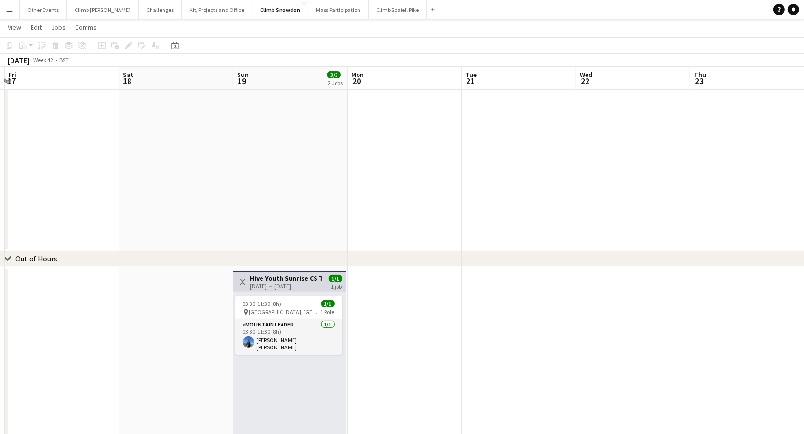
drag, startPoint x: 699, startPoint y: 338, endPoint x: 483, endPoint y: 350, distance: 216.8
click at [464, 366] on app-calendar-viewport "Mon 13 Tue 14 Wed 15 Thu 16 Fri 17 Sat 18 Sun 19 3/3 2 Jobs Mon 20 Tue 21 Wed 2…" at bounding box center [402, 197] width 804 height 837
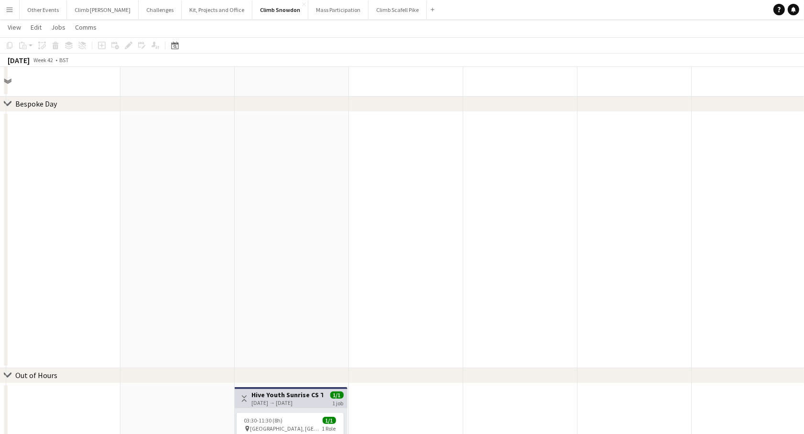
scroll to position [0, 0]
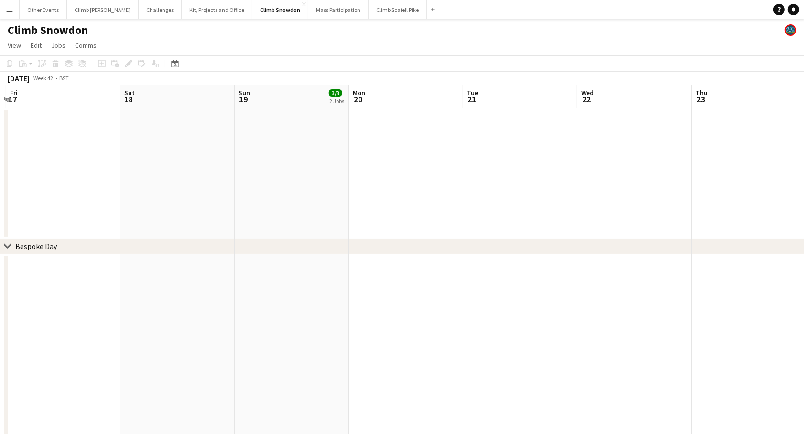
drag, startPoint x: 692, startPoint y: 240, endPoint x: 288, endPoint y: 228, distance: 404.4
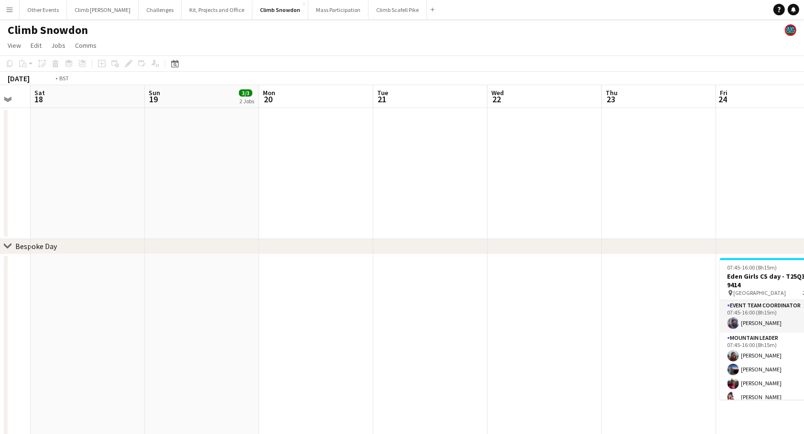
drag, startPoint x: 569, startPoint y: 186, endPoint x: 281, endPoint y: 218, distance: 289.4
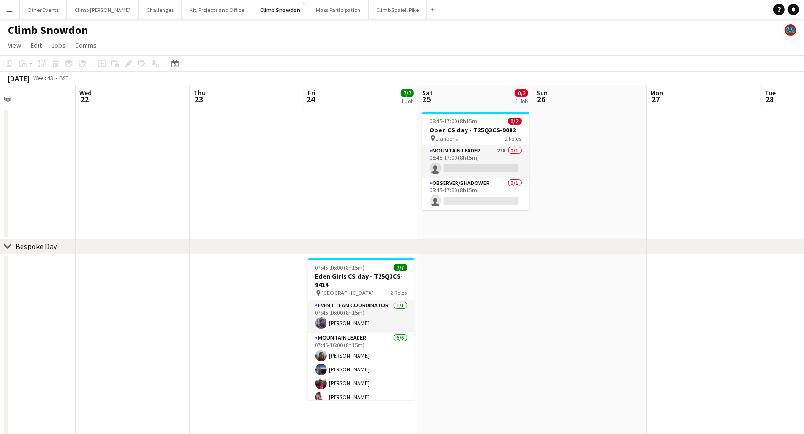
scroll to position [0, 433]
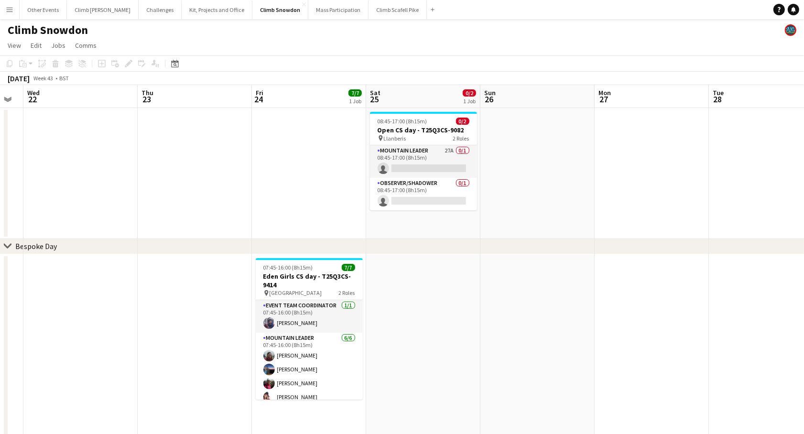
drag, startPoint x: 634, startPoint y: 200, endPoint x: 535, endPoint y: 210, distance: 99.0
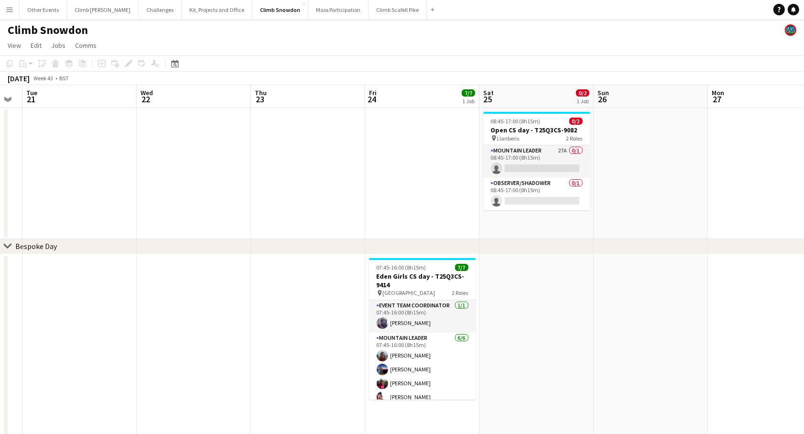
drag, startPoint x: 216, startPoint y: 183, endPoint x: 320, endPoint y: 149, distance: 109.0
